Goal: Task Accomplishment & Management: Complete application form

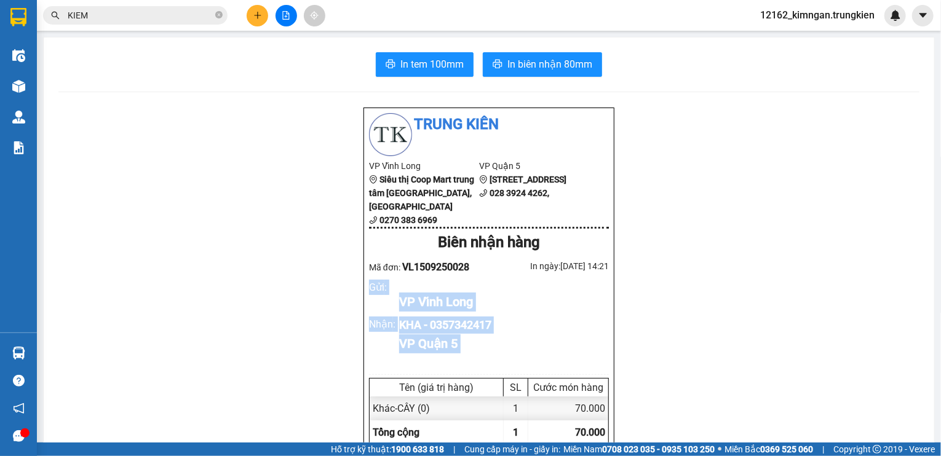
click at [261, 14] on icon "plus" at bounding box center [257, 15] width 9 height 9
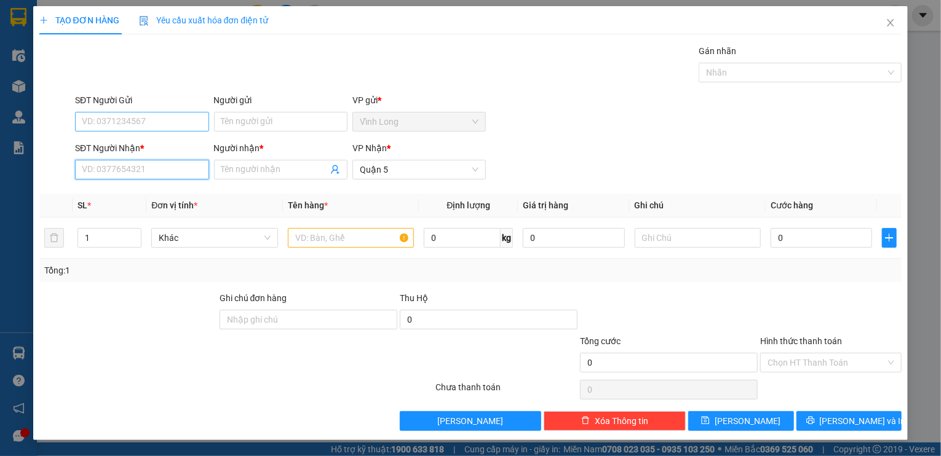
drag, startPoint x: 131, startPoint y: 169, endPoint x: 138, endPoint y: 130, distance: 39.9
click at [131, 165] on input "SĐT Người Nhận *" at bounding box center [141, 170] width 133 height 20
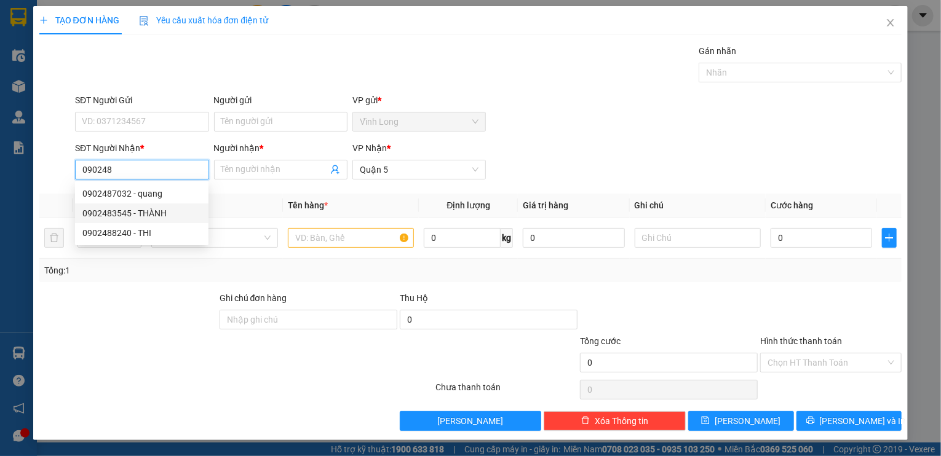
click at [159, 212] on div "0902483545 - THÀNH" at bounding box center [141, 214] width 119 height 14
type input "0902483545"
type input "THÀNH"
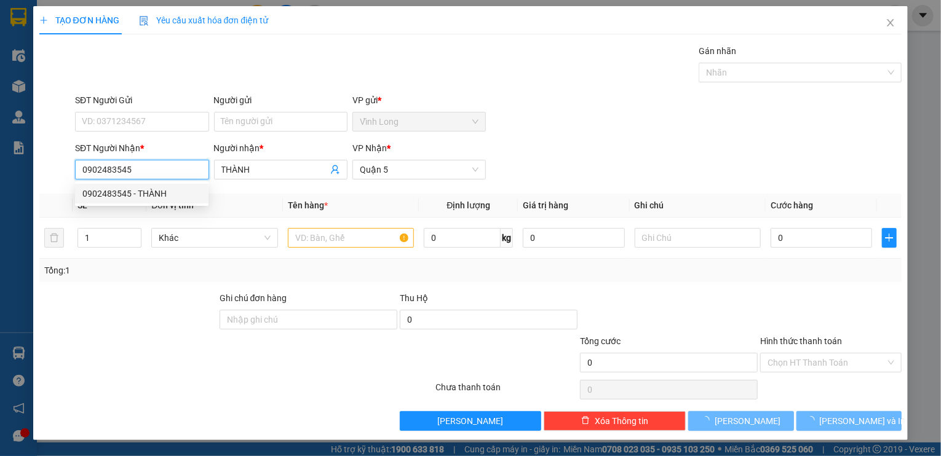
type input "30.000"
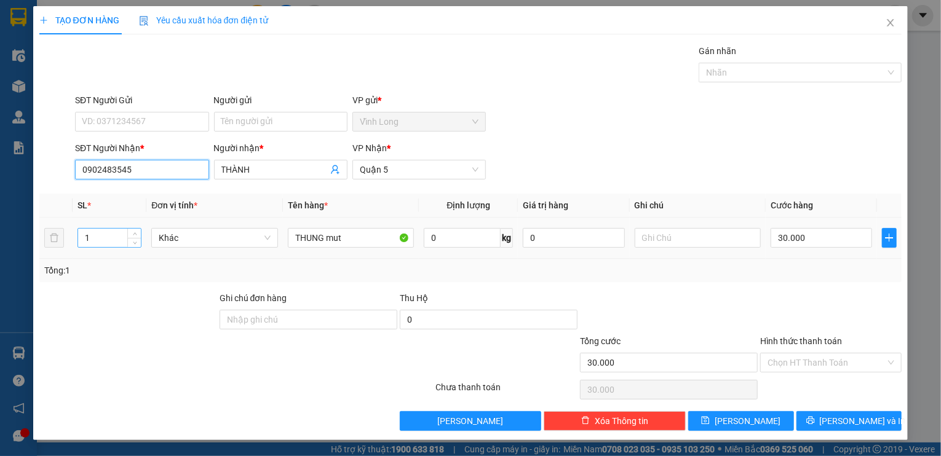
type input "0902483545"
drag, startPoint x: 106, startPoint y: 239, endPoint x: -14, endPoint y: 234, distance: 119.4
click at [0, 234] on html "Kết quả tìm kiếm ( 333 ) Bộ lọc Mã ĐH Trạng thái Món hàng Thu hộ Tổng cước Chưa…" at bounding box center [470, 228] width 941 height 456
type input "2"
click at [801, 239] on input "30.000" at bounding box center [820, 238] width 101 height 20
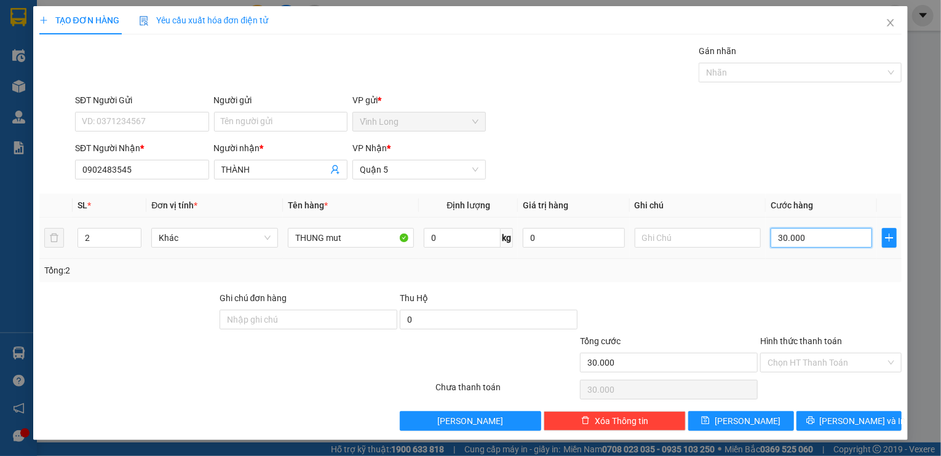
type input "5"
type input "50"
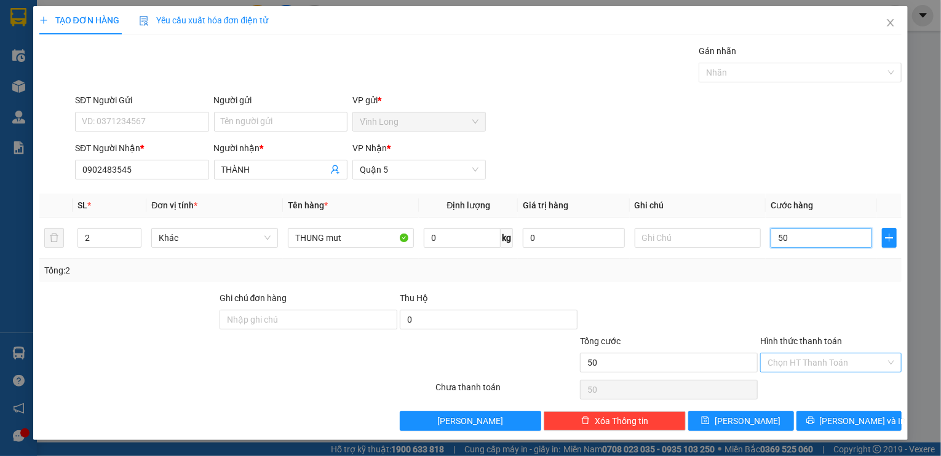
type input "50"
type input "50.000"
click at [814, 354] on input "Hình thức thanh toán" at bounding box center [826, 363] width 118 height 18
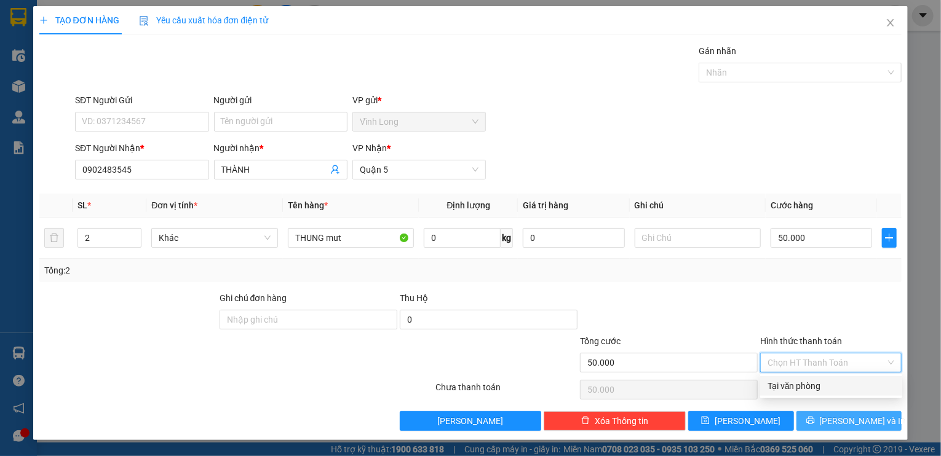
drag, startPoint x: 810, startPoint y: 381, endPoint x: 831, endPoint y: 414, distance: 38.9
click at [810, 382] on div "Tại văn phòng" at bounding box center [830, 386] width 127 height 14
type input "0"
click at [836, 419] on button "[PERSON_NAME] và In" at bounding box center [849, 421] width 106 height 20
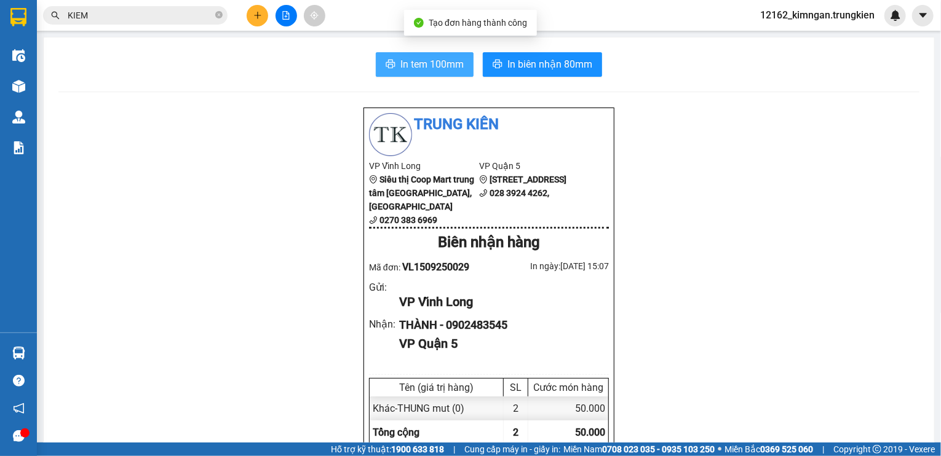
click at [435, 58] on span "In tem 100mm" at bounding box center [431, 64] width 63 height 15
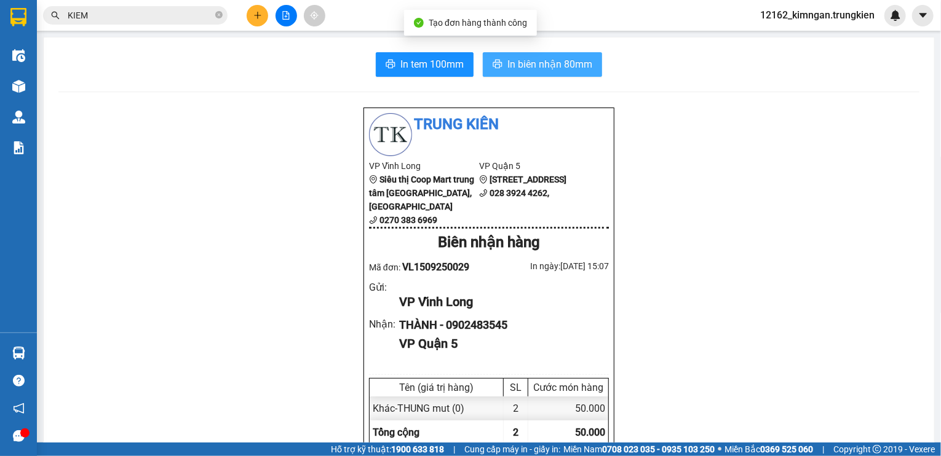
click at [541, 71] on span "In biên nhận 80mm" at bounding box center [549, 64] width 85 height 15
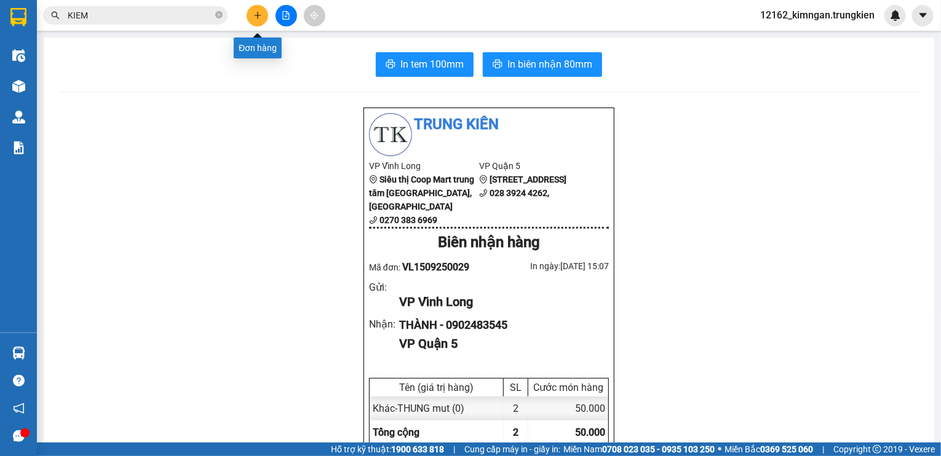
click at [255, 14] on icon "plus" at bounding box center [257, 15] width 9 height 9
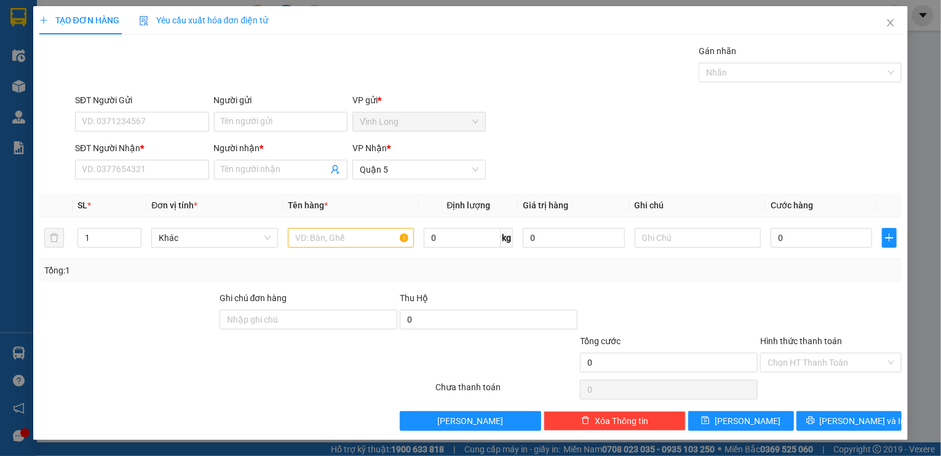
click at [669, 146] on div "SĐT Người Nhận * VD: 0377654321 Người nhận * Tên người nhận VP Nhận * [GEOGRAPH…" at bounding box center [488, 162] width 831 height 43
click at [160, 175] on input "SĐT Người Nhận *" at bounding box center [141, 170] width 133 height 20
type input "0987446363"
click at [275, 165] on input "Người nhận *" at bounding box center [274, 170] width 106 height 14
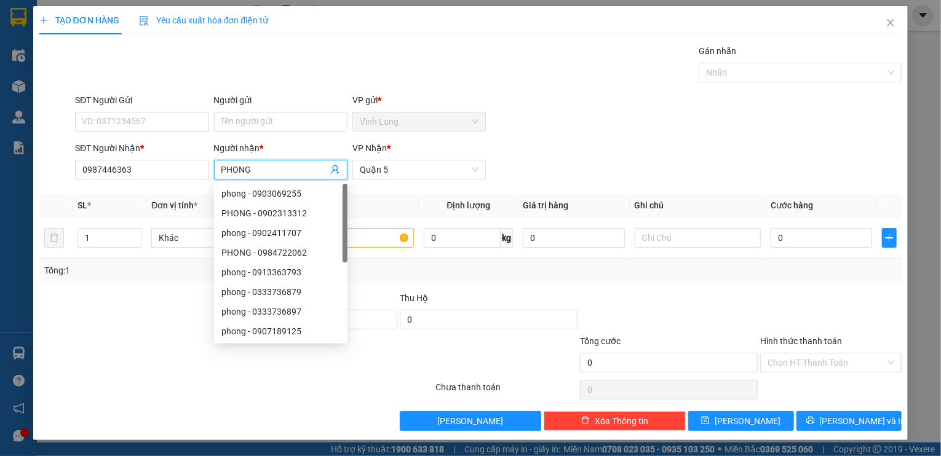
type input "PHONG"
click at [144, 326] on div at bounding box center [128, 312] width 180 height 43
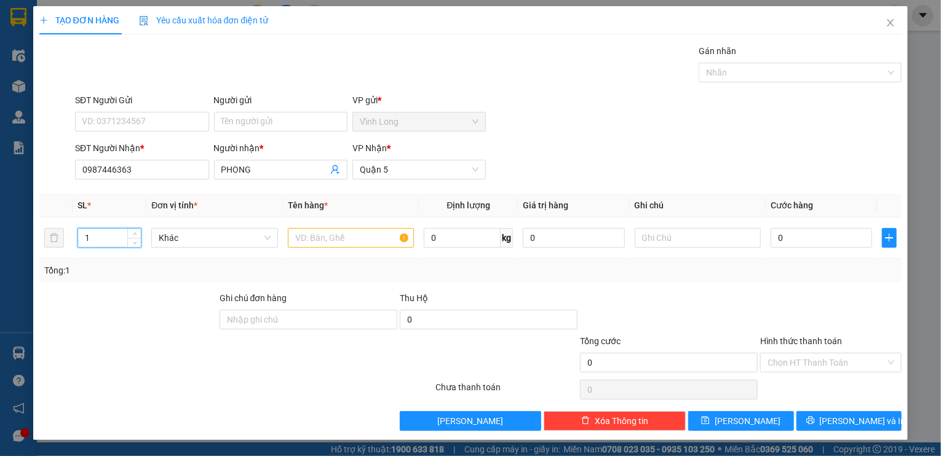
drag, startPoint x: 106, startPoint y: 238, endPoint x: 4, endPoint y: 237, distance: 102.1
click at [5, 237] on div "TẠO ĐƠN HÀNG Yêu cầu xuất hóa đơn điện tử Transit Pickup Surcharge Ids Transit …" at bounding box center [470, 228] width 941 height 456
type input "2"
click at [332, 241] on input "text" at bounding box center [351, 238] width 126 height 20
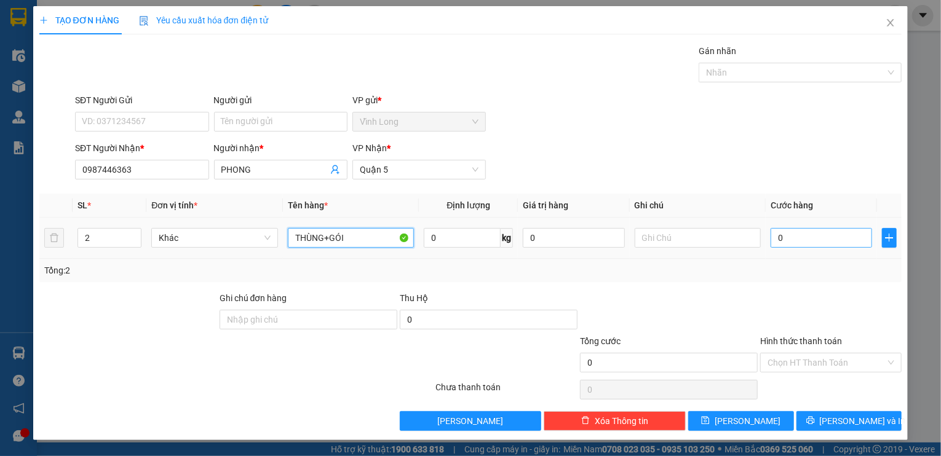
type input "THÙNG+GÓI"
click at [804, 234] on input "0" at bounding box center [820, 238] width 101 height 20
type input "1"
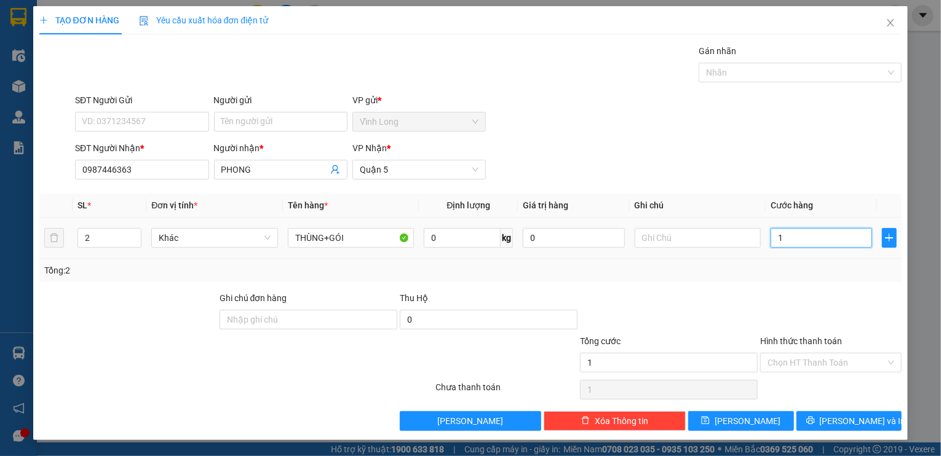
type input "18"
type input "180"
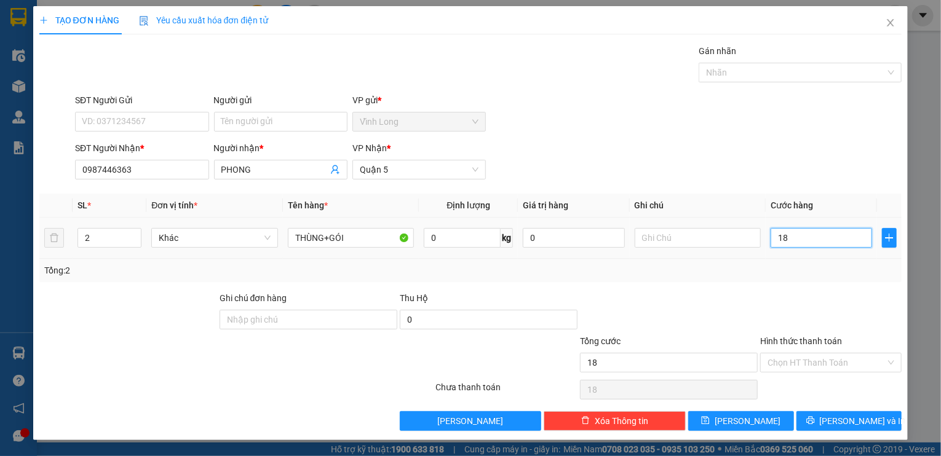
type input "180"
type input "180.000"
click at [831, 360] on input "Hình thức thanh toán" at bounding box center [826, 363] width 118 height 18
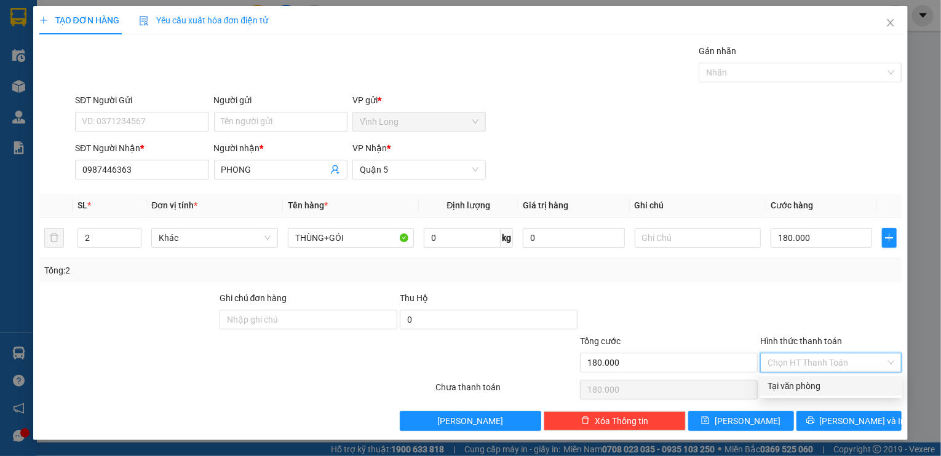
click at [813, 389] on div "Tại văn phòng" at bounding box center [830, 386] width 127 height 14
type input "0"
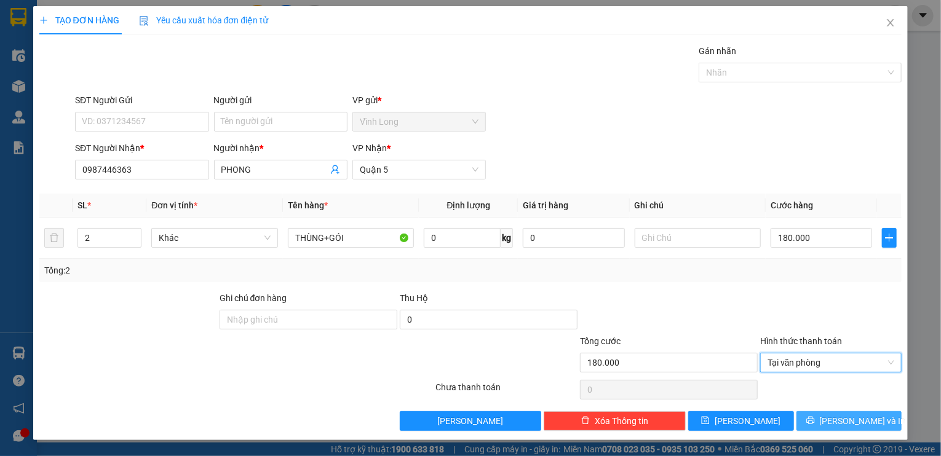
click at [839, 414] on span "[PERSON_NAME] và In" at bounding box center [863, 421] width 86 height 14
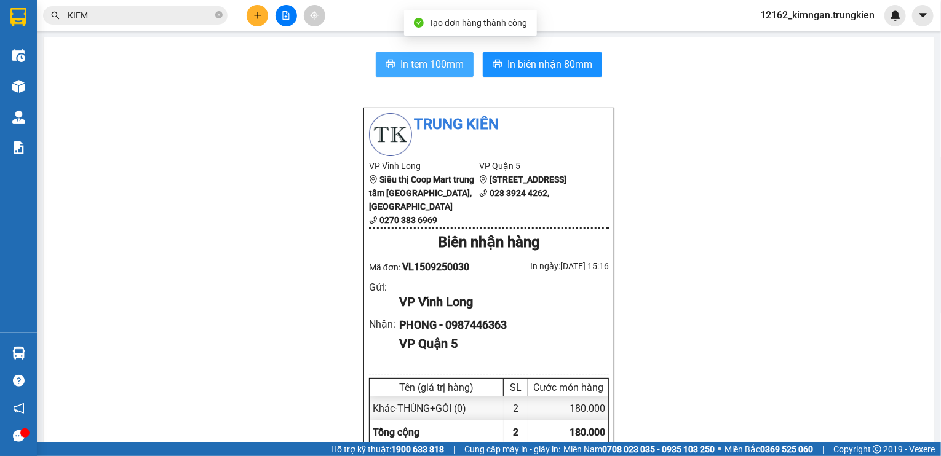
click at [408, 65] on span "In tem 100mm" at bounding box center [431, 64] width 63 height 15
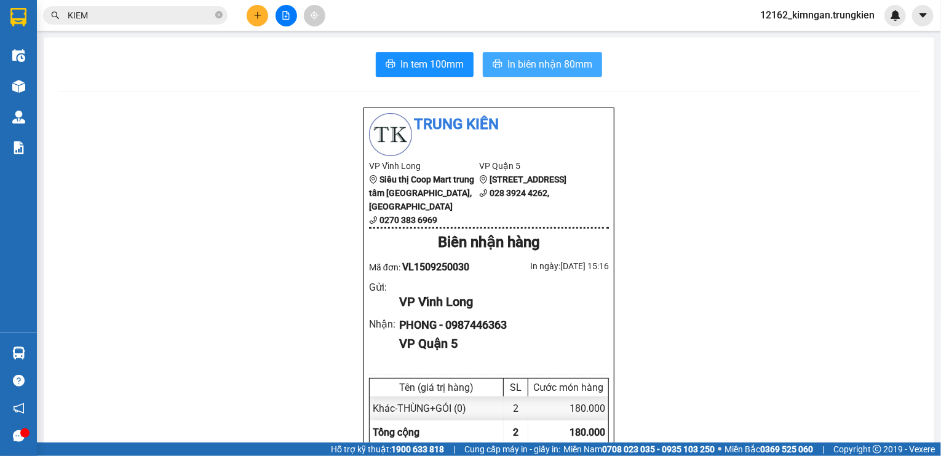
click at [552, 60] on span "In biên nhận 80mm" at bounding box center [549, 64] width 85 height 15
